Goal: Task Accomplishment & Management: Manage account settings

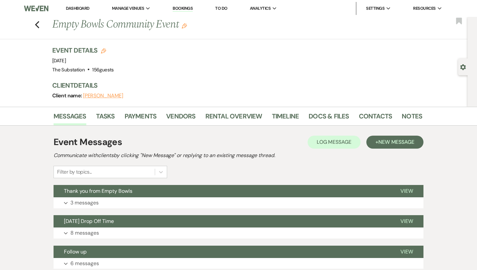
click at [83, 8] on link "Dashboard" at bounding box center [77, 9] width 23 height 6
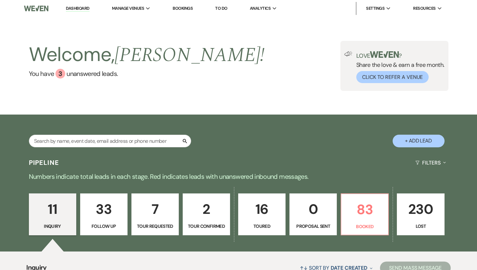
click at [113, 134] on div "Search + Add Lead" at bounding box center [238, 135] width 467 height 35
click at [113, 141] on input "text" at bounding box center [110, 141] width 162 height 13
type input "possible zone"
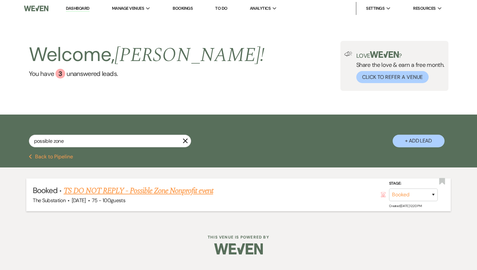
click at [208, 193] on link "TS DO NOT REPLY - Possible Zone Nonprofit event" at bounding box center [138, 191] width 149 height 12
select select "20"
select select "13"
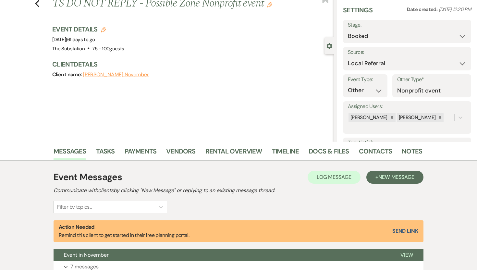
scroll to position [20, 0]
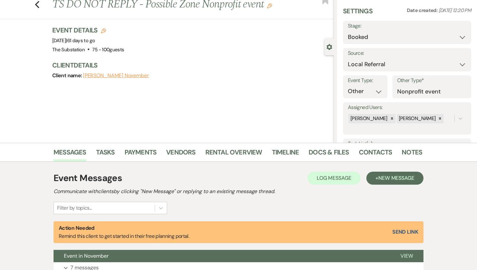
click at [105, 32] on icon "Edit" at bounding box center [103, 30] width 5 height 5
select select "802"
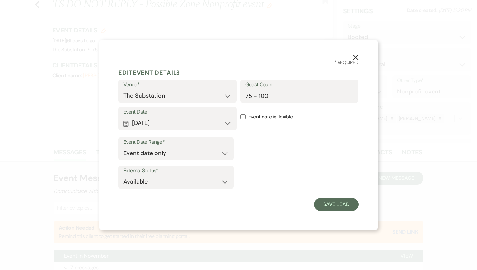
click at [357, 55] on use "button" at bounding box center [355, 57] width 5 height 5
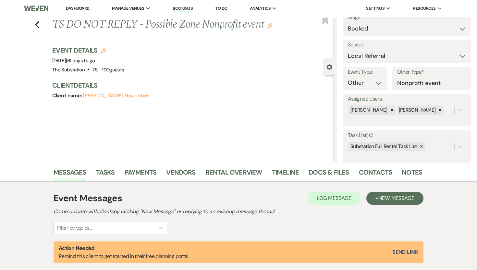
scroll to position [0, 0]
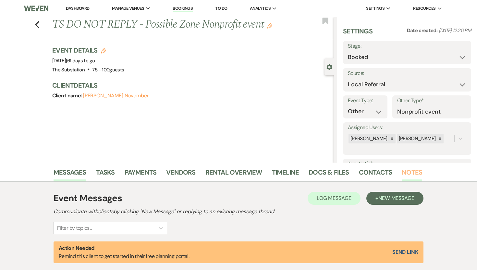
click at [410, 169] on link "Notes" at bounding box center [411, 174] width 20 height 14
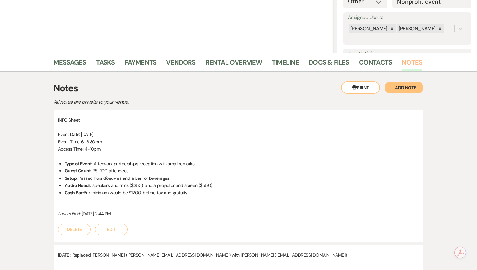
scroll to position [201, 0]
